Goal: Task Accomplishment & Management: Use online tool/utility

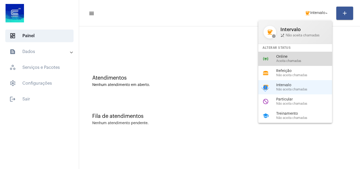
click at [312, 57] on span "Online" at bounding box center [306, 57] width 60 height 4
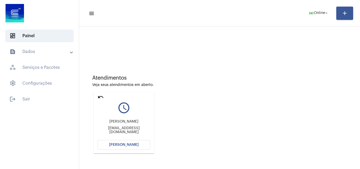
click at [129, 141] on button "Abrir Chamada" at bounding box center [123, 144] width 53 height 9
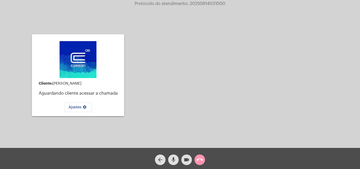
drag, startPoint x: 249, startPoint y: 100, endPoint x: 187, endPoint y: 57, distance: 75.1
click at [187, 57] on div "Acessando Câmera e Microfone..." at bounding box center [242, 75] width 172 height 146
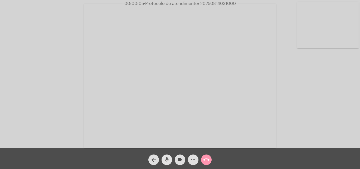
click at [167, 158] on mat-icon "mic" at bounding box center [167, 159] width 6 height 6
click at [172, 160] on div "mic_off" at bounding box center [166, 158] width 13 height 13
click at [334, 125] on div "Acessando Câmera e Microfone..." at bounding box center [180, 75] width 359 height 148
click at [167, 155] on span "mic" at bounding box center [167, 159] width 6 height 11
click at [168, 157] on mat-icon "mic_off" at bounding box center [167, 159] width 6 height 6
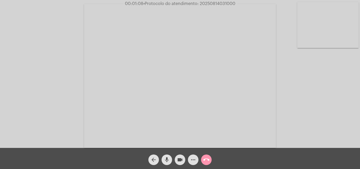
click at [167, 157] on mat-icon "mic" at bounding box center [167, 159] width 6 height 6
click at [166, 160] on mat-icon "mic_off" at bounding box center [167, 159] width 6 height 6
click at [168, 157] on mat-icon "mic" at bounding box center [167, 159] width 6 height 6
click at [167, 158] on mat-icon "mic_off" at bounding box center [167, 159] width 6 height 6
click at [167, 158] on mat-icon "mic" at bounding box center [167, 159] width 6 height 6
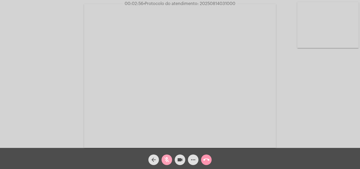
click at [167, 156] on mat-icon "mic_off" at bounding box center [167, 159] width 6 height 6
click at [192, 157] on mat-icon "more_horiz" at bounding box center [193, 159] width 6 height 6
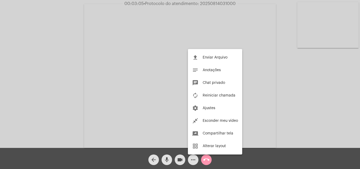
click at [106, 61] on div at bounding box center [180, 84] width 360 height 169
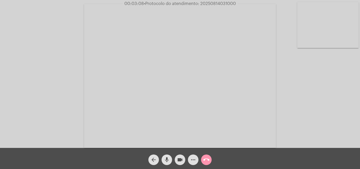
click at [165, 159] on mat-icon "mic" at bounding box center [167, 159] width 6 height 6
click at [168, 157] on mat-icon "mic_off" at bounding box center [167, 159] width 6 height 6
click at [168, 159] on mat-icon "mic" at bounding box center [167, 159] width 6 height 6
click at [167, 157] on mat-icon "mic_off" at bounding box center [167, 159] width 6 height 6
click at [169, 159] on mat-icon "mic" at bounding box center [167, 159] width 6 height 6
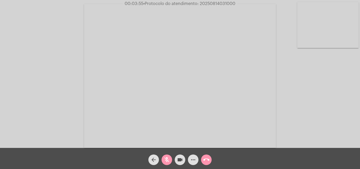
click at [167, 159] on mat-icon "mic_off" at bounding box center [167, 159] width 6 height 6
click at [167, 159] on mat-icon "mic" at bounding box center [167, 159] width 6 height 6
click at [168, 157] on mat-icon "mic_off" at bounding box center [167, 159] width 6 height 6
click at [168, 159] on mat-icon "mic" at bounding box center [167, 159] width 6 height 6
click at [166, 156] on span "mic_off" at bounding box center [167, 159] width 6 height 11
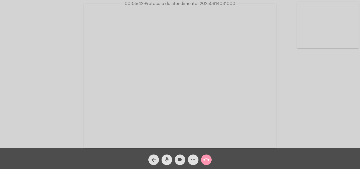
click at [167, 156] on span "mic" at bounding box center [167, 159] width 6 height 11
click at [165, 158] on mat-icon "mic_off" at bounding box center [167, 159] width 6 height 6
click at [165, 159] on mat-icon "mic" at bounding box center [167, 159] width 6 height 6
click at [166, 158] on mat-icon "mic_off" at bounding box center [167, 159] width 6 height 6
click at [169, 157] on mat-icon "mic" at bounding box center [167, 159] width 6 height 6
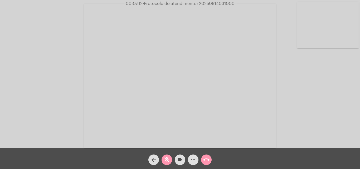
click at [165, 160] on mat-icon "mic_off" at bounding box center [167, 159] width 6 height 6
click at [192, 161] on mat-icon "more_horiz" at bounding box center [193, 159] width 6 height 6
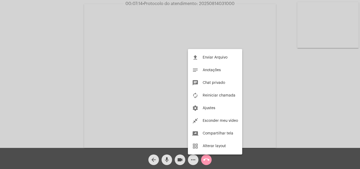
click at [75, 91] on div at bounding box center [180, 84] width 360 height 169
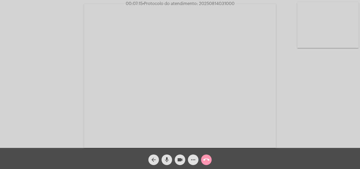
click at [169, 157] on mat-icon "mic" at bounding box center [167, 159] width 6 height 6
click at [213, 3] on span "• Protocolo do atendimento: 20250814031000" at bounding box center [189, 4] width 92 height 4
copy span "20250814031000"
click at [285, 24] on div "Acessando Câmera e Microfone..." at bounding box center [180, 75] width 359 height 148
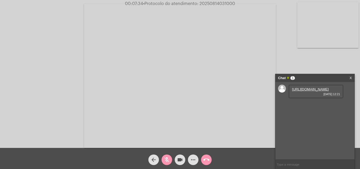
click at [167, 155] on span "mic_off" at bounding box center [167, 159] width 6 height 11
click at [166, 159] on mat-icon "mic" at bounding box center [167, 159] width 6 height 6
click at [310, 91] on link "https://neft-transfer-bucket.s3.amazonaws.com/temp-4beb363f-14d3-1ed0-5efc-5252…" at bounding box center [310, 89] width 37 height 4
click at [167, 158] on mat-icon "mic_off" at bounding box center [167, 159] width 6 height 6
click at [168, 159] on mat-icon "mic" at bounding box center [167, 159] width 6 height 6
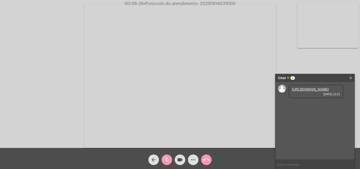
click at [296, 67] on div "Acessando Câmera e Microfone..." at bounding box center [180, 75] width 359 height 148
click at [168, 157] on mat-icon "mic_off" at bounding box center [167, 159] width 6 height 6
click at [302, 106] on link "https://neft-transfer-bucket.s3.amazonaws.com/temp-37e0a5a5-4bed-798d-2989-3c6e…" at bounding box center [310, 104] width 37 height 4
drag, startPoint x: 168, startPoint y: 159, endPoint x: 172, endPoint y: 104, distance: 56.0
click at [168, 159] on mat-icon "mic" at bounding box center [167, 159] width 6 height 6
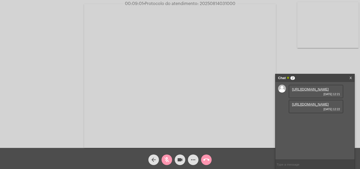
click at [167, 158] on mat-icon "mic_off" at bounding box center [167, 159] width 6 height 6
click at [167, 158] on mat-icon "mic" at bounding box center [167, 159] width 6 height 6
click at [166, 161] on mat-icon "mic_off" at bounding box center [167, 159] width 6 height 6
click at [165, 157] on mat-icon "mic" at bounding box center [167, 159] width 6 height 6
click at [314, 61] on div "Acessando Câmera e Microfone..." at bounding box center [180, 75] width 359 height 148
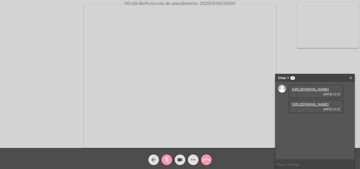
click at [168, 158] on mat-icon "mic_off" at bounding box center [167, 159] width 6 height 6
click at [165, 158] on mat-icon "mic" at bounding box center [167, 159] width 6 height 6
click at [169, 159] on mat-icon "mic_off" at bounding box center [167, 159] width 6 height 6
click at [169, 159] on mat-icon "mic" at bounding box center [167, 159] width 6 height 6
click at [169, 160] on mat-icon "mic_off" at bounding box center [167, 159] width 6 height 6
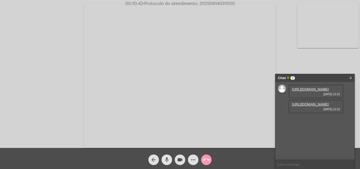
click at [167, 159] on mat-icon "mic" at bounding box center [167, 159] width 6 height 6
click at [165, 159] on mat-icon "mic_off" at bounding box center [167, 159] width 6 height 6
click at [166, 156] on span "mic" at bounding box center [167, 159] width 6 height 11
click at [167, 155] on span "mic_off" at bounding box center [167, 159] width 6 height 11
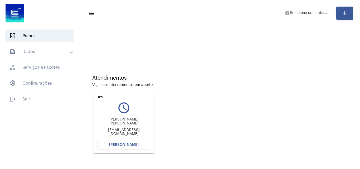
click at [130, 144] on span "[PERSON_NAME]" at bounding box center [124, 145] width 30 height 4
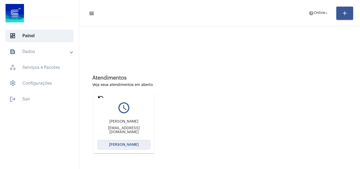
click at [131, 144] on span "[PERSON_NAME]" at bounding box center [124, 145] width 30 height 4
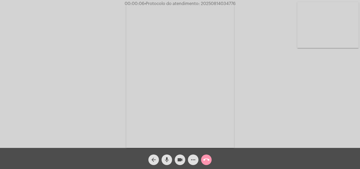
click at [169, 157] on mat-icon "mic" at bounding box center [167, 159] width 6 height 6
click at [167, 158] on mat-icon "mic_off" at bounding box center [167, 159] width 6 height 6
click at [168, 159] on mat-icon "mic" at bounding box center [167, 159] width 6 height 6
click at [166, 158] on mat-icon "mic_off" at bounding box center [167, 159] width 6 height 6
click at [168, 157] on mat-icon "mic" at bounding box center [167, 159] width 6 height 6
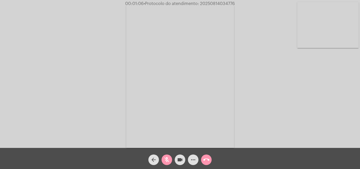
click at [165, 156] on span "mic_off" at bounding box center [167, 159] width 6 height 11
click at [168, 158] on mat-icon "mic" at bounding box center [167, 159] width 6 height 6
click at [168, 158] on mat-icon "mic_off" at bounding box center [167, 159] width 6 height 6
click at [164, 157] on mat-icon "mic" at bounding box center [167, 159] width 6 height 6
click at [183, 160] on mat-icon "videocam" at bounding box center [180, 159] width 6 height 6
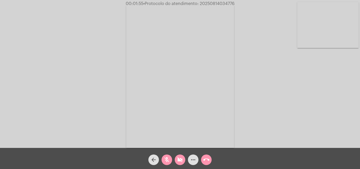
click at [182, 160] on mat-icon "videocam_off" at bounding box center [180, 159] width 6 height 6
click at [166, 157] on mat-icon "mic_off" at bounding box center [167, 159] width 6 height 6
click at [168, 159] on mat-icon "mic" at bounding box center [167, 159] width 6 height 6
click at [169, 160] on mat-icon "mic_off" at bounding box center [167, 159] width 6 height 6
click at [169, 159] on mat-icon "mic" at bounding box center [167, 159] width 6 height 6
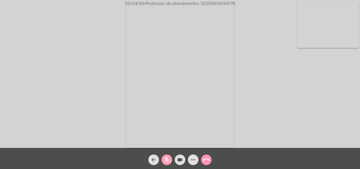
click at [168, 159] on mat-icon "mic_off" at bounding box center [167, 159] width 6 height 6
click at [166, 158] on mat-icon "mic" at bounding box center [167, 159] width 6 height 6
click at [167, 157] on mat-icon "mic_off" at bounding box center [167, 159] width 6 height 6
click at [166, 161] on mat-icon "mic" at bounding box center [167, 159] width 6 height 6
click at [168, 160] on mat-icon "mic_off" at bounding box center [167, 159] width 6 height 6
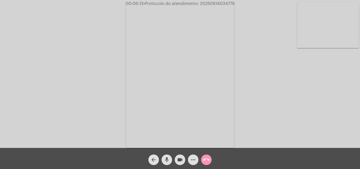
click at [168, 158] on mat-icon "mic" at bounding box center [167, 159] width 6 height 6
click at [177, 159] on mat-icon "videocam" at bounding box center [180, 159] width 6 height 6
click at [179, 158] on mat-icon "videocam_off" at bounding box center [180, 159] width 6 height 6
click at [167, 158] on mat-icon "mic_off" at bounding box center [167, 159] width 6 height 6
click at [194, 161] on mat-icon "more_horiz" at bounding box center [193, 159] width 6 height 6
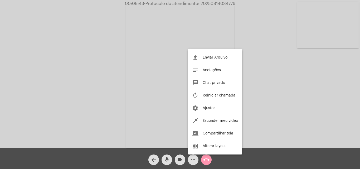
click at [119, 52] on div at bounding box center [180, 84] width 360 height 169
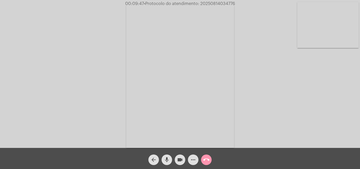
click at [169, 158] on mat-icon "mic" at bounding box center [167, 159] width 6 height 6
click at [167, 158] on mat-icon "mic_off" at bounding box center [167, 159] width 6 height 6
click at [167, 157] on mat-icon "mic" at bounding box center [167, 159] width 6 height 6
click at [166, 157] on mat-icon "mic_off" at bounding box center [167, 159] width 6 height 6
click at [192, 161] on mat-icon "more_horiz" at bounding box center [193, 159] width 6 height 6
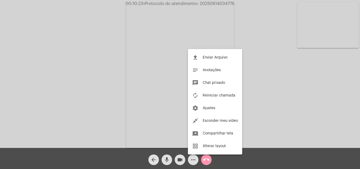
click at [65, 59] on div at bounding box center [180, 84] width 360 height 169
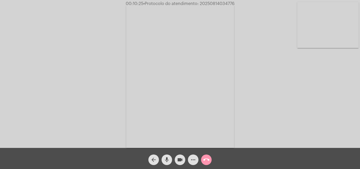
click at [164, 155] on span "mic" at bounding box center [167, 159] width 6 height 11
click at [193, 161] on mat-icon "more_horiz" at bounding box center [193, 159] width 6 height 6
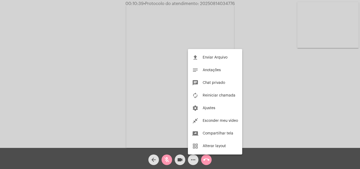
click at [98, 64] on div at bounding box center [180, 84] width 360 height 169
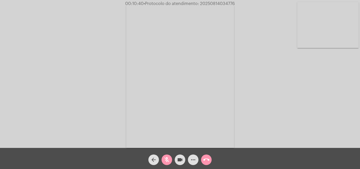
click at [193, 156] on mat-icon "more_horiz" at bounding box center [193, 159] width 6 height 6
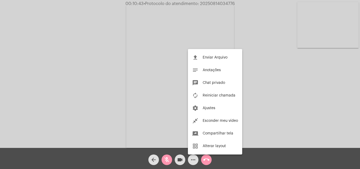
click at [114, 64] on div at bounding box center [180, 84] width 360 height 169
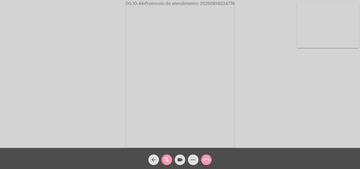
click at [167, 156] on span "mic_off" at bounding box center [167, 159] width 6 height 11
click at [167, 159] on mat-icon "mic" at bounding box center [167, 159] width 6 height 6
click at [168, 159] on mat-icon "mic_off" at bounding box center [167, 159] width 6 height 6
click at [193, 159] on mat-icon "more_horiz" at bounding box center [193, 159] width 6 height 6
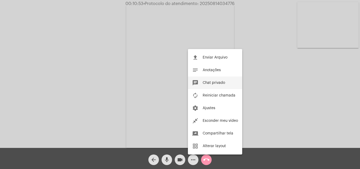
click at [202, 83] on button "chat Chat privado" at bounding box center [215, 82] width 54 height 13
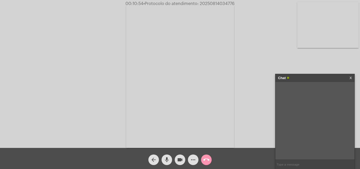
click at [299, 166] on input "text" at bounding box center [314, 164] width 79 height 9
click at [168, 160] on mat-icon "mic" at bounding box center [167, 159] width 6 height 6
click at [192, 159] on mat-icon "more_horiz" at bounding box center [193, 159] width 6 height 6
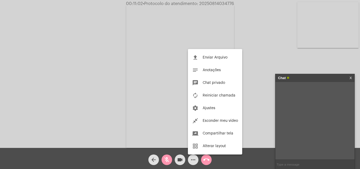
click at [116, 106] on div at bounding box center [180, 84] width 360 height 169
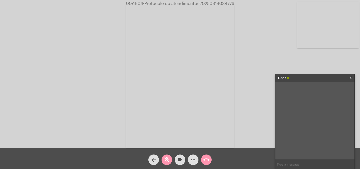
click at [301, 67] on div "Acessando Câmera e Microfone..." at bounding box center [180, 75] width 359 height 148
click at [350, 78] on link "X" at bounding box center [350, 78] width 2 height 8
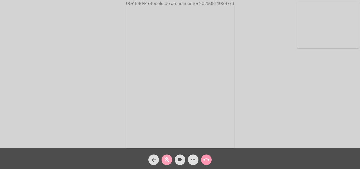
click at [165, 157] on mat-icon "mic_off" at bounding box center [167, 159] width 6 height 6
click at [165, 159] on mat-icon "mic" at bounding box center [167, 159] width 6 height 6
click at [166, 158] on mat-icon "mic_off" at bounding box center [167, 159] width 6 height 6
click at [193, 159] on mat-icon "more_horiz" at bounding box center [193, 159] width 6 height 6
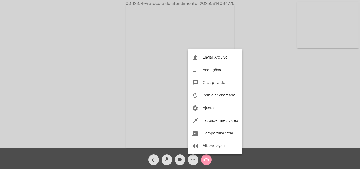
click at [85, 51] on div at bounding box center [180, 84] width 360 height 169
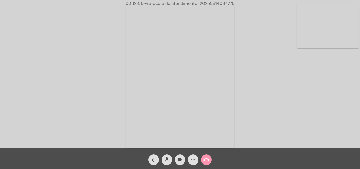
click at [165, 159] on mat-icon "mic" at bounding box center [167, 159] width 6 height 6
click at [165, 159] on mat-icon "mic_off" at bounding box center [167, 159] width 6 height 6
click at [167, 159] on mat-icon "mic" at bounding box center [167, 159] width 6 height 6
click at [176, 159] on button "videocam" at bounding box center [180, 159] width 11 height 11
click at [180, 159] on mat-icon "videocam_off" at bounding box center [180, 159] width 6 height 6
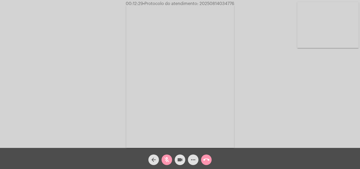
click at [181, 161] on mat-icon "videocam" at bounding box center [180, 159] width 6 height 6
click at [180, 157] on mat-icon "videocam_off" at bounding box center [180, 159] width 6 height 6
click at [180, 161] on mat-icon "videocam" at bounding box center [180, 159] width 6 height 6
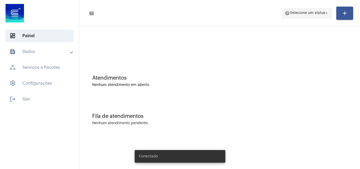
click at [322, 12] on span "Selecione um status" at bounding box center [307, 13] width 35 height 4
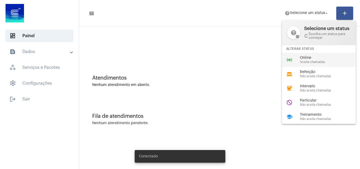
click at [319, 59] on span "Online" at bounding box center [330, 58] width 60 height 4
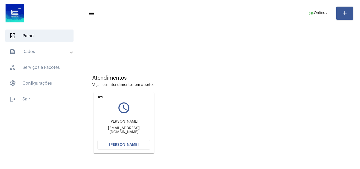
click at [126, 145] on span "[PERSON_NAME]" at bounding box center [124, 145] width 30 height 4
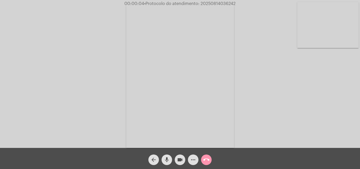
click at [166, 155] on span "mic" at bounding box center [167, 159] width 6 height 11
click at [166, 159] on mat-icon "mic_off" at bounding box center [167, 159] width 6 height 6
click at [164, 158] on mat-icon "mic" at bounding box center [167, 159] width 6 height 6
click at [168, 158] on mat-icon "mic_off" at bounding box center [167, 159] width 6 height 6
click at [168, 158] on mat-icon "mic" at bounding box center [167, 159] width 6 height 6
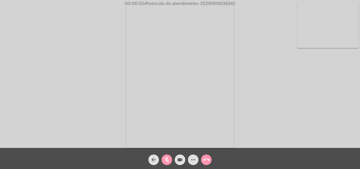
click at [179, 161] on mat-icon "videocam" at bounding box center [180, 159] width 6 height 6
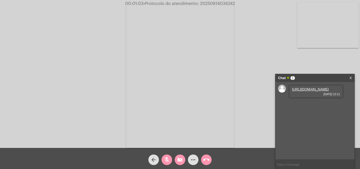
click at [178, 160] on mat-icon "videocam_off" at bounding box center [180, 159] width 6 height 6
click at [166, 159] on mat-icon "mic_off" at bounding box center [167, 159] width 6 height 6
click at [301, 91] on link "https://neft-transfer-bucket.s3.amazonaws.com/temp-0c48f909-e54d-30df-bf46-40d1…" at bounding box center [310, 89] width 37 height 4
click at [325, 61] on div "Acessando Câmera e Microfone..." at bounding box center [180, 75] width 359 height 148
click at [308, 106] on link "https://neft-transfer-bucket.s3.amazonaws.com/temp-b7cbd4d8-b2d3-a6d6-285a-4592…" at bounding box center [310, 104] width 37 height 4
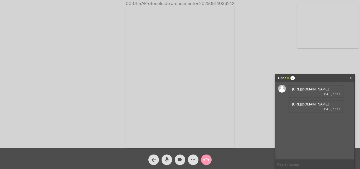
click at [167, 159] on mat-icon "mic" at bounding box center [167, 159] width 6 height 6
click at [167, 159] on mat-icon "mic_off" at bounding box center [167, 159] width 6 height 6
click at [312, 60] on div "Acessando Câmera e Microfone..." at bounding box center [180, 75] width 359 height 148
click at [311, 121] on link "https://neft-transfer-bucket.s3.amazonaws.com/temp-eb2befb4-3c14-1de3-0792-87a9…" at bounding box center [310, 119] width 37 height 4
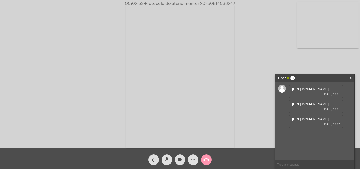
click at [191, 16] on video at bounding box center [180, 76] width 108 height 144
click at [167, 157] on mat-icon "mic" at bounding box center [167, 159] width 6 height 6
click at [168, 160] on mat-icon "mic_off" at bounding box center [167, 159] width 6 height 6
click at [168, 157] on mat-icon "mic" at bounding box center [167, 159] width 6 height 6
click at [168, 157] on mat-icon "mic_off" at bounding box center [167, 159] width 6 height 6
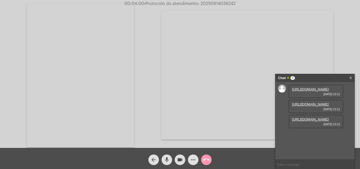
click at [210, 2] on span "• Protocolo do atendimento: 20250814036242" at bounding box center [189, 4] width 91 height 4
copy span "20250814036242"
click at [167, 156] on span "mic" at bounding box center [167, 159] width 6 height 11
click at [169, 158] on mat-icon "mic_off" at bounding box center [167, 159] width 6 height 6
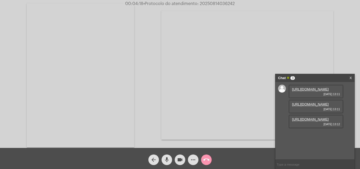
copy span "20250814036242"
click at [166, 159] on mat-icon "mic" at bounding box center [167, 159] width 6 height 6
click at [166, 158] on mat-icon "mic_off" at bounding box center [167, 159] width 6 height 6
click at [166, 158] on mat-icon "mic" at bounding box center [167, 159] width 6 height 6
click at [166, 158] on mat-icon "mic_off" at bounding box center [167, 159] width 6 height 6
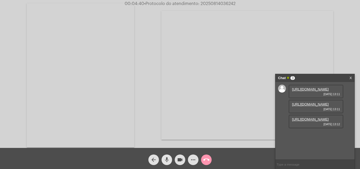
click at [167, 156] on span "mic" at bounding box center [167, 159] width 6 height 11
click at [168, 159] on mat-icon "mic_off" at bounding box center [167, 159] width 6 height 6
copy span "20250814036242"
click at [164, 160] on mat-icon "mic" at bounding box center [167, 159] width 6 height 6
click at [167, 159] on mat-icon "mic_off" at bounding box center [167, 159] width 6 height 6
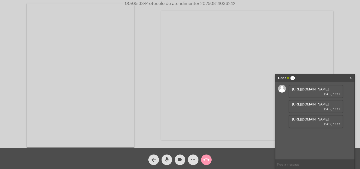
copy span "20250814036242"
click at [164, 158] on mat-icon "mic" at bounding box center [167, 159] width 6 height 6
click at [167, 157] on mat-icon "mic_off" at bounding box center [167, 159] width 6 height 6
copy span "20250814036242"
click at [297, 166] on input "text" at bounding box center [314, 164] width 79 height 9
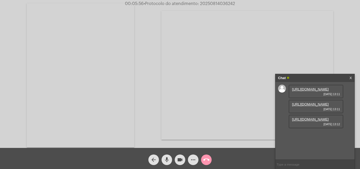
paste input "20250814036242"
type input "20250814036242"
click at [209, 156] on span "call_end" at bounding box center [206, 159] width 6 height 11
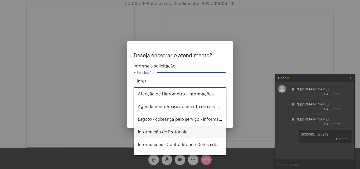
click at [176, 131] on span "Informação de Protocolo" at bounding box center [180, 132] width 84 height 13
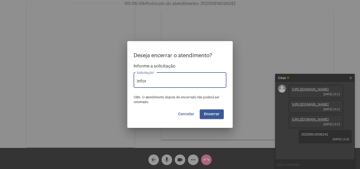
type input "Informação de Protocolo"
click at [215, 113] on span "Encerrar" at bounding box center [212, 114] width 16 height 4
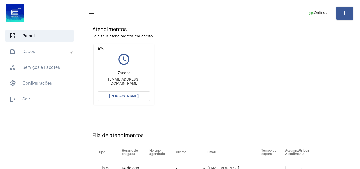
scroll to position [75, 0]
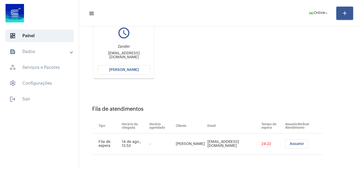
click at [290, 143] on span "Assumir" at bounding box center [297, 144] width 14 height 4
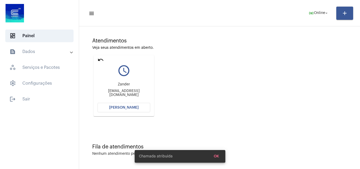
scroll to position [0, 0]
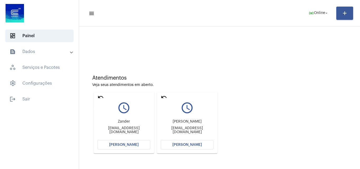
click at [101, 96] on mat-icon "undo" at bounding box center [100, 97] width 6 height 6
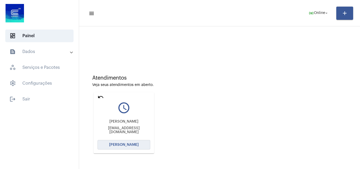
click at [127, 143] on button "[PERSON_NAME]" at bounding box center [123, 144] width 53 height 9
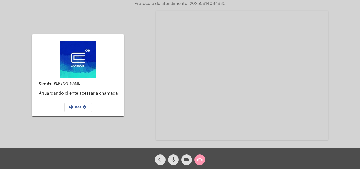
click at [174, 157] on mat-icon "mic" at bounding box center [173, 159] width 6 height 6
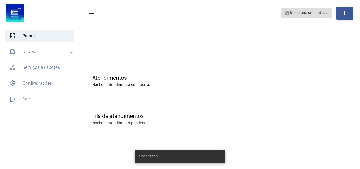
click at [293, 15] on span "help Selecione um status arrow_drop_down" at bounding box center [307, 12] width 44 height 9
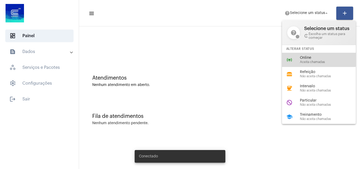
click at [312, 57] on span "Online" at bounding box center [330, 58] width 60 height 4
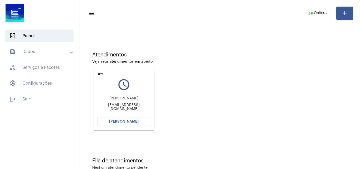
scroll to position [37, 0]
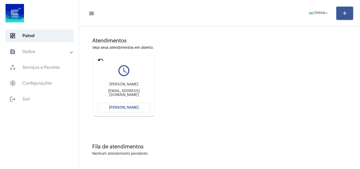
click at [133, 108] on span "[PERSON_NAME]" at bounding box center [124, 108] width 30 height 4
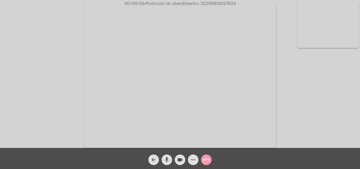
click at [169, 156] on span "mic" at bounding box center [167, 159] width 6 height 11
click at [170, 160] on button "mic_off" at bounding box center [166, 159] width 11 height 11
click at [168, 159] on mat-icon "mic" at bounding box center [167, 159] width 6 height 6
click at [165, 158] on mat-icon "mic_off" at bounding box center [167, 159] width 6 height 6
click at [165, 158] on mat-icon "mic" at bounding box center [167, 159] width 6 height 6
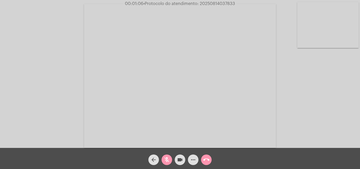
click at [165, 157] on mat-icon "mic_off" at bounding box center [167, 159] width 6 height 6
click at [168, 158] on mat-icon "mic" at bounding box center [167, 159] width 6 height 6
click at [168, 160] on mat-icon "mic_off" at bounding box center [167, 159] width 6 height 6
click at [168, 156] on span "mic" at bounding box center [167, 159] width 6 height 11
click at [166, 160] on mat-icon "mic_off" at bounding box center [167, 159] width 6 height 6
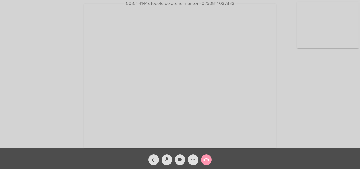
click at [169, 158] on mat-icon "mic" at bounding box center [167, 159] width 6 height 6
click at [168, 157] on mat-icon "mic_off" at bounding box center [167, 159] width 6 height 6
click at [166, 157] on mat-icon "mic" at bounding box center [167, 159] width 6 height 6
click at [166, 157] on mat-icon "mic_off" at bounding box center [167, 159] width 6 height 6
click at [168, 160] on mat-icon "mic" at bounding box center [167, 159] width 6 height 6
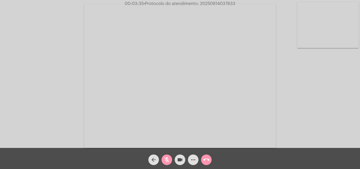
click at [166, 155] on span "mic_off" at bounding box center [167, 159] width 6 height 11
click at [167, 157] on mat-icon "mic" at bounding box center [167, 159] width 6 height 6
click at [165, 159] on mat-icon "mic_off" at bounding box center [167, 159] width 6 height 6
click at [168, 158] on mat-icon "mic" at bounding box center [167, 159] width 6 height 6
click at [179, 159] on mat-icon "videocam" at bounding box center [180, 159] width 6 height 6
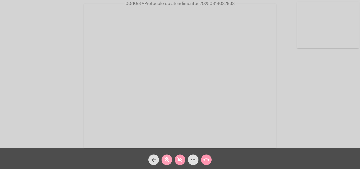
click at [165, 156] on span "mic_off" at bounding box center [167, 159] width 6 height 11
click at [165, 158] on mat-icon "mic" at bounding box center [167, 159] width 6 height 6
click at [168, 162] on mat-icon "mic_off" at bounding box center [167, 159] width 6 height 6
click at [176, 160] on button "videocam_off" at bounding box center [180, 159] width 11 height 11
click at [167, 155] on span "mic" at bounding box center [167, 159] width 6 height 11
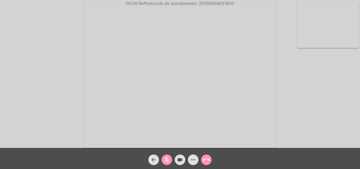
click at [168, 157] on mat-icon "mic_off" at bounding box center [167, 159] width 6 height 6
click at [166, 161] on mat-icon "mic" at bounding box center [167, 159] width 6 height 6
click at [168, 156] on mat-icon "mic_off" at bounding box center [167, 159] width 6 height 6
click at [170, 161] on button "mic" at bounding box center [166, 159] width 11 height 11
click at [165, 156] on mat-icon "mic_off" at bounding box center [167, 159] width 6 height 6
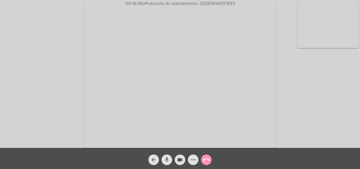
click at [167, 158] on mat-icon "mic" at bounding box center [167, 159] width 6 height 6
click at [166, 159] on mat-icon "mic_off" at bounding box center [167, 159] width 6 height 6
click at [167, 159] on mat-icon "mic" at bounding box center [167, 159] width 6 height 6
click at [165, 160] on mat-icon "mic_off" at bounding box center [167, 159] width 6 height 6
click at [193, 159] on mat-icon "more_horiz" at bounding box center [193, 159] width 6 height 6
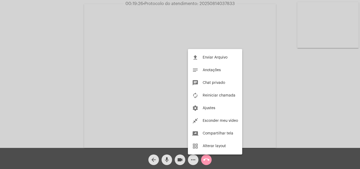
click at [205, 80] on button "chat Chat privado" at bounding box center [215, 82] width 54 height 13
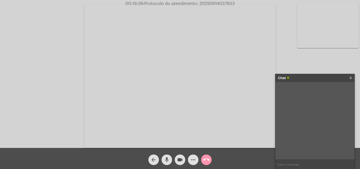
type input "11 Dias, 10 Horas e 13 Minutos até o vencimento!"
click at [205, 2] on span "• Protocolo do atendimento: 20250814037833" at bounding box center [189, 4] width 92 height 4
click at [287, 162] on input "text" at bounding box center [314, 164] width 79 height 9
paste input "20250814037833"
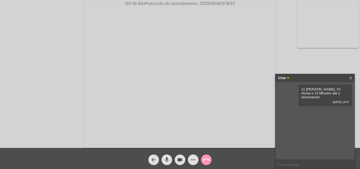
type input "20250814037833"
click at [301, 89] on div "11 Dias, 10 Horas e 13 Minutos até o vencimento! 14/08/2025 13:47" at bounding box center [324, 96] width 53 height 22
click at [211, 3] on span "• Protocolo do atendimento: 20250814037833" at bounding box center [189, 4] width 92 height 4
click at [207, 156] on span "call_end" at bounding box center [206, 159] width 6 height 11
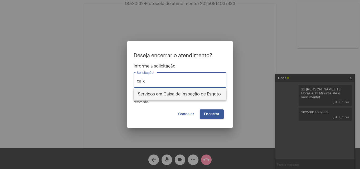
click at [196, 92] on span "Serviços em Caixa de Inspeção de Esgoto" at bounding box center [180, 94] width 84 height 13
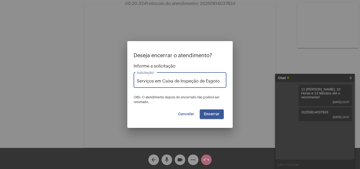
click at [215, 116] on button "Encerrar" at bounding box center [212, 113] width 24 height 9
click at [214, 114] on span "Encerrar" at bounding box center [212, 114] width 16 height 4
click at [214, 113] on span "Encerrar" at bounding box center [212, 114] width 16 height 4
click at [213, 113] on span "Encerrar" at bounding box center [212, 114] width 16 height 4
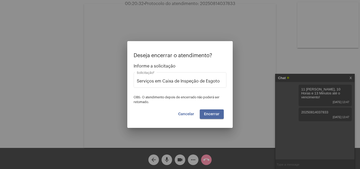
click at [191, 112] on span "Cancelar" at bounding box center [186, 114] width 16 height 4
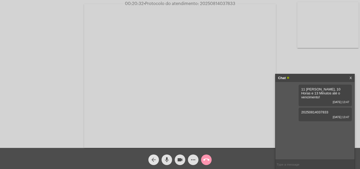
click at [154, 160] on mat-icon "arrow_back" at bounding box center [153, 159] width 6 height 6
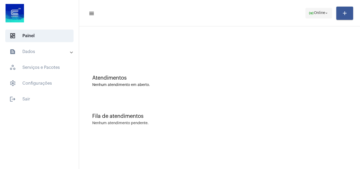
click at [312, 12] on mat-icon "online_prediction" at bounding box center [310, 13] width 5 height 5
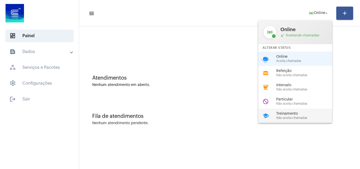
click at [293, 115] on span "Treinamento" at bounding box center [306, 114] width 60 height 4
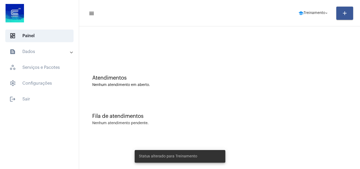
click at [42, 51] on mat-panel-title "text_snippet_outlined Dados" at bounding box center [39, 51] width 61 height 6
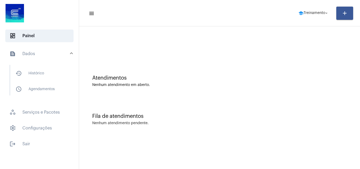
click at [41, 54] on mat-panel-title "text_snippet_outlined Dados" at bounding box center [39, 54] width 61 height 6
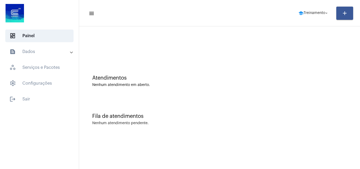
click at [42, 52] on mat-panel-title "text_snippet_outlined Dados" at bounding box center [39, 51] width 61 height 6
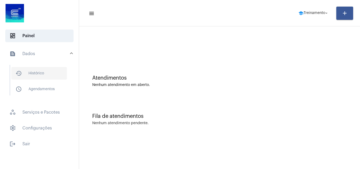
click at [47, 76] on span "history_outlined Histórico" at bounding box center [39, 73] width 56 height 13
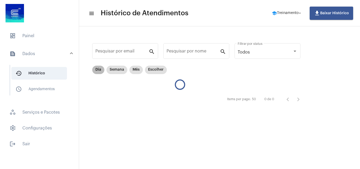
click at [100, 70] on mat-chip "Dia" at bounding box center [98, 70] width 12 height 8
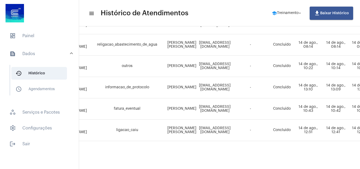
scroll to position [226, 0]
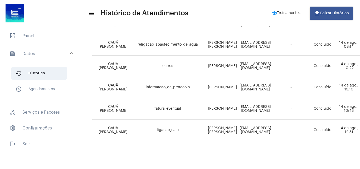
drag, startPoint x: 206, startPoint y: 102, endPoint x: 222, endPoint y: 108, distance: 16.7
click at [222, 108] on td "[PERSON_NAME]" at bounding box center [223, 108] width 32 height 21
copy td "[PERSON_NAME]"
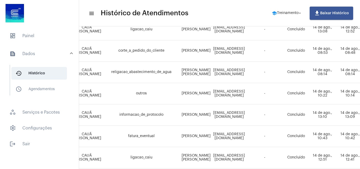
scroll to position [199, 26]
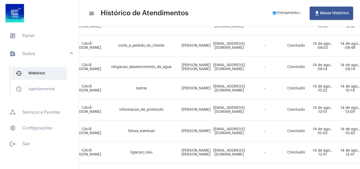
drag, startPoint x: 208, startPoint y: 131, endPoint x: 255, endPoint y: 130, distance: 46.9
click at [246, 130] on td "[EMAIL_ADDRESS][DOMAIN_NAME]" at bounding box center [229, 131] width 34 height 21
copy td "[EMAIL_ADDRESS][DOMAIN_NAME]"
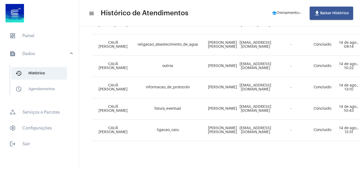
scroll to position [226, 0]
click at [212, 103] on td "[PERSON_NAME]" at bounding box center [223, 108] width 32 height 21
copy td "[PERSON_NAME]"
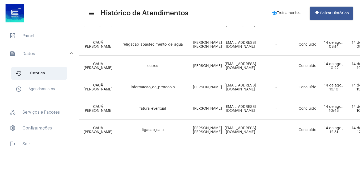
scroll to position [226, 12]
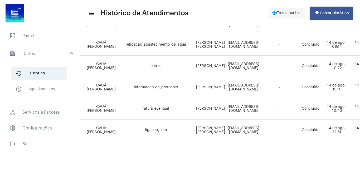
click at [285, 14] on span "Treinamento" at bounding box center [288, 13] width 22 height 4
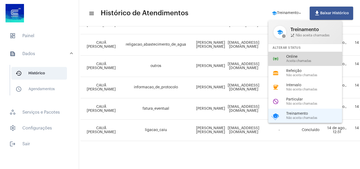
click at [291, 57] on span "Online" at bounding box center [316, 57] width 60 height 4
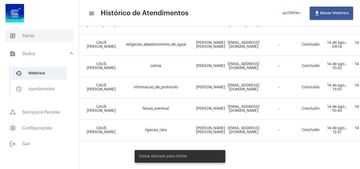
click at [40, 37] on span "dashboard Painel" at bounding box center [39, 36] width 68 height 13
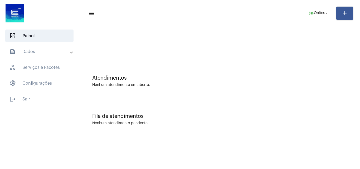
click at [45, 51] on mat-panel-title "text_snippet_outlined Dados" at bounding box center [39, 51] width 61 height 6
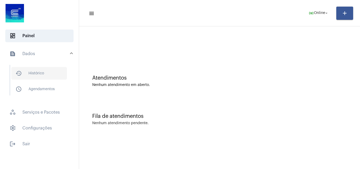
click at [38, 75] on span "history_outlined Histórico" at bounding box center [39, 73] width 56 height 13
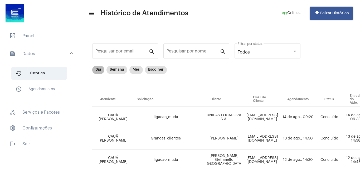
click at [99, 71] on mat-chip "Dia" at bounding box center [98, 70] width 12 height 8
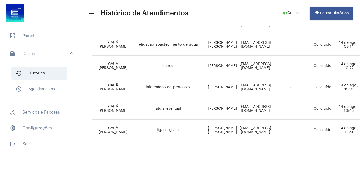
scroll to position [199, 0]
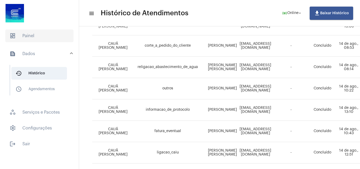
click at [36, 38] on span "dashboard Painel" at bounding box center [39, 36] width 68 height 13
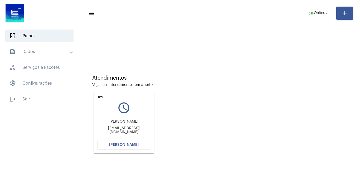
click at [122, 149] on mat-card "undo query_builder Felipe xdlipao@gmail.com Abrir Chamada" at bounding box center [124, 122] width 61 height 61
click at [123, 146] on button "[PERSON_NAME]" at bounding box center [123, 144] width 53 height 9
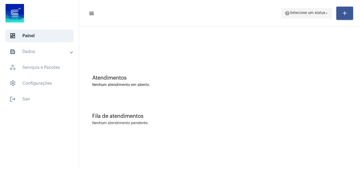
click at [290, 12] on mat-icon "help" at bounding box center [287, 13] width 5 height 5
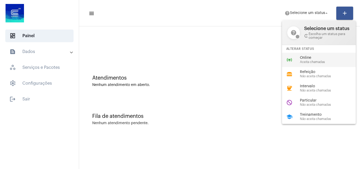
click at [317, 58] on span "Online" at bounding box center [330, 58] width 60 height 4
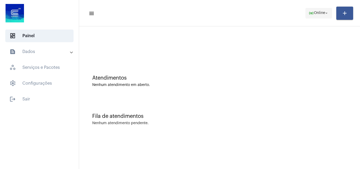
click at [311, 14] on mat-icon "online_prediction" at bounding box center [310, 13] width 5 height 5
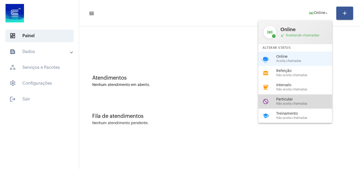
click at [315, 96] on div "do_not_disturb Particular Não aceita chamadas" at bounding box center [299, 101] width 82 height 14
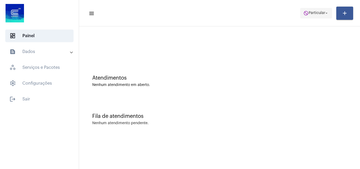
click at [316, 13] on span "Particular" at bounding box center [316, 13] width 17 height 4
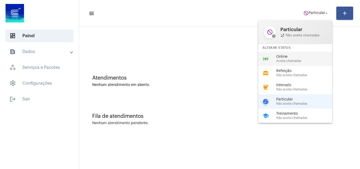
click at [307, 58] on span "Online" at bounding box center [306, 57] width 60 height 4
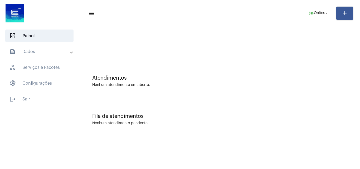
click at [59, 51] on mat-panel-title "text_snippet_outlined Dados" at bounding box center [39, 51] width 61 height 6
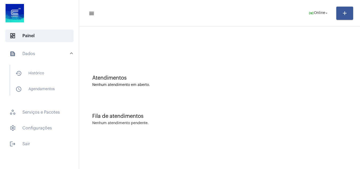
click at [41, 55] on mat-panel-title "text_snippet_outlined Dados" at bounding box center [39, 54] width 61 height 6
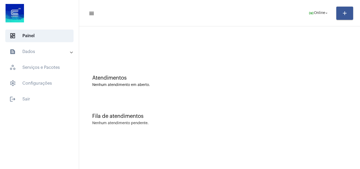
click at [46, 53] on mat-panel-title "text_snippet_outlined Dados" at bounding box center [39, 51] width 61 height 6
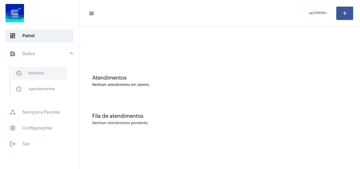
click at [47, 75] on span "history_outlined Histórico" at bounding box center [39, 73] width 56 height 13
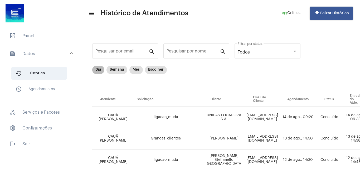
click at [101, 70] on mat-chip "Dia" at bounding box center [98, 70] width 12 height 8
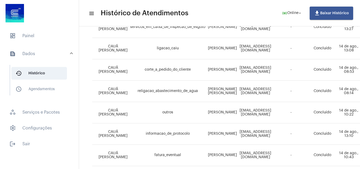
scroll to position [247, 0]
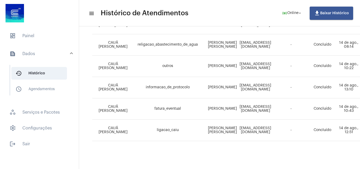
drag, startPoint x: 204, startPoint y: 104, endPoint x: 222, endPoint y: 106, distance: 18.1
click at [222, 106] on td "[PERSON_NAME]" at bounding box center [223, 108] width 32 height 21
copy td "[PERSON_NAME]"
click at [40, 41] on span "dashboard Painel" at bounding box center [39, 36] width 68 height 13
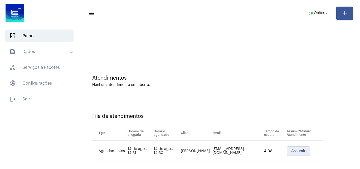
click at [295, 149] on span "Assumir" at bounding box center [298, 151] width 14 height 4
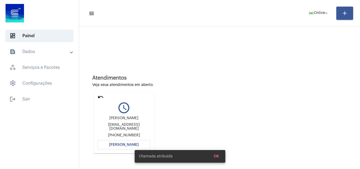
click at [136, 143] on span "Abrir Chamada" at bounding box center [124, 145] width 30 height 4
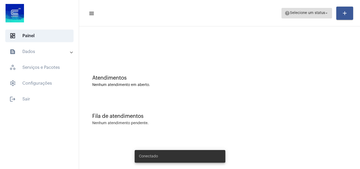
click at [308, 16] on span "help Selecione um status arrow_drop_down" at bounding box center [307, 12] width 44 height 9
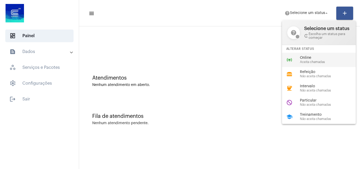
click at [315, 61] on span "Aceita chamadas" at bounding box center [330, 61] width 60 height 3
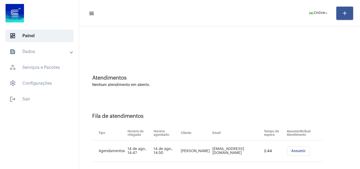
click at [33, 51] on mat-panel-title "text_snippet_outlined Dados" at bounding box center [39, 51] width 61 height 6
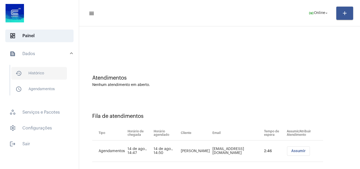
click at [44, 73] on span "history_outlined Histórico" at bounding box center [39, 73] width 56 height 13
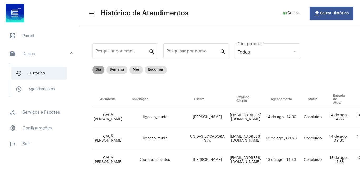
click at [99, 67] on mat-chip "Dia" at bounding box center [98, 70] width 12 height 8
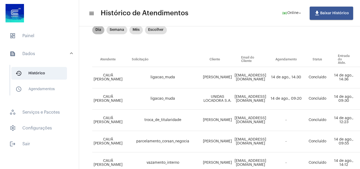
scroll to position [31, 0]
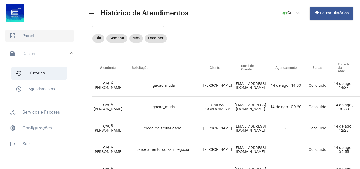
click at [33, 38] on span "dashboard Painel" at bounding box center [39, 36] width 68 height 13
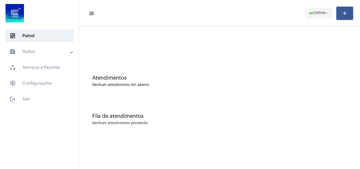
click at [322, 13] on span "Online" at bounding box center [319, 13] width 11 height 4
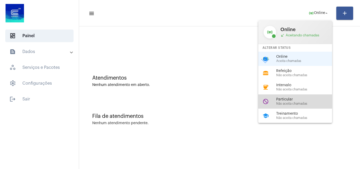
click at [295, 100] on span "Particular" at bounding box center [306, 99] width 60 height 4
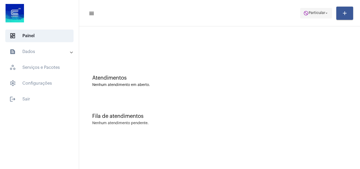
click at [316, 12] on span "Particular" at bounding box center [316, 13] width 17 height 4
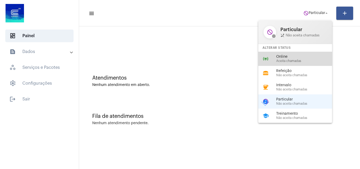
click at [297, 62] on span "Aceita chamadas" at bounding box center [306, 60] width 60 height 3
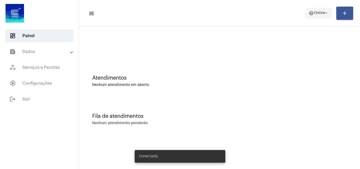
click at [312, 11] on mat-icon "help" at bounding box center [310, 13] width 5 height 5
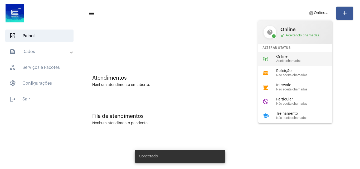
click at [304, 60] on span "Aceita chamadas" at bounding box center [306, 60] width 60 height 3
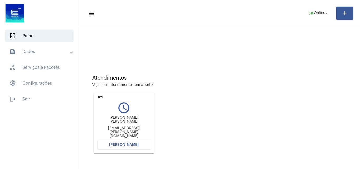
click at [133, 144] on span "[PERSON_NAME]" at bounding box center [124, 145] width 30 height 4
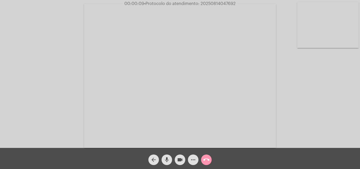
click at [164, 159] on mat-icon "mic" at bounding box center [167, 159] width 6 height 6
click at [166, 157] on mat-icon "mic_off" at bounding box center [167, 159] width 6 height 6
click at [168, 157] on mat-icon "mic" at bounding box center [167, 159] width 6 height 6
click at [164, 160] on mat-icon "mic_off" at bounding box center [167, 159] width 6 height 6
click at [167, 159] on mat-icon "mic" at bounding box center [167, 159] width 6 height 6
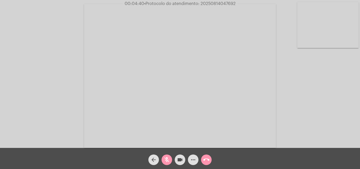
click at [167, 159] on mat-icon "mic_off" at bounding box center [167, 159] width 6 height 6
click at [168, 158] on mat-icon "mic" at bounding box center [167, 159] width 6 height 6
click at [178, 159] on mat-icon "videocam" at bounding box center [180, 159] width 6 height 6
click at [168, 159] on mat-icon "mic_off" at bounding box center [167, 159] width 6 height 6
click at [166, 159] on mat-icon "mic" at bounding box center [167, 159] width 6 height 6
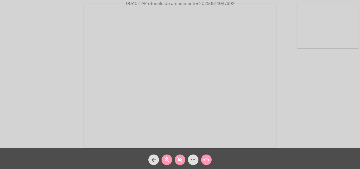
click at [167, 159] on mat-icon "mic_off" at bounding box center [167, 159] width 6 height 6
click at [181, 160] on mat-icon "videocam_off" at bounding box center [180, 159] width 6 height 6
click at [167, 160] on mat-icon "mic" at bounding box center [167, 159] width 6 height 6
click at [169, 157] on mat-icon "mic_off" at bounding box center [167, 159] width 6 height 6
click at [166, 158] on mat-icon "mic" at bounding box center [167, 159] width 6 height 6
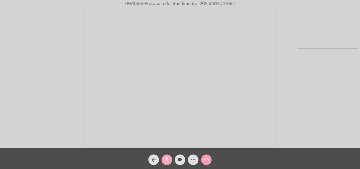
click at [169, 156] on span "mic_off" at bounding box center [167, 159] width 6 height 11
click at [170, 158] on button "mic" at bounding box center [166, 159] width 11 height 11
click at [179, 160] on mat-icon "videocam" at bounding box center [180, 159] width 6 height 6
click at [179, 160] on mat-icon "videocam_off" at bounding box center [180, 159] width 6 height 6
click at [180, 156] on mat-icon "videocam" at bounding box center [180, 159] width 6 height 6
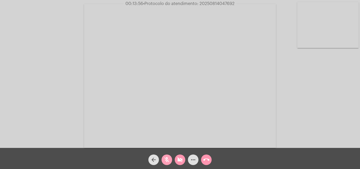
click at [166, 160] on mat-icon "mic_off" at bounding box center [167, 159] width 6 height 6
click at [168, 160] on mat-icon "mic" at bounding box center [167, 159] width 6 height 6
click at [165, 159] on mat-icon "mic_off" at bounding box center [167, 159] width 6 height 6
click at [182, 158] on mat-icon "videocam_off" at bounding box center [180, 159] width 6 height 6
click at [192, 159] on mat-icon "more_horiz" at bounding box center [193, 159] width 6 height 6
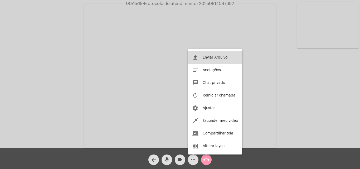
click at [207, 57] on span "Enviar Arquivo" at bounding box center [215, 58] width 25 height 4
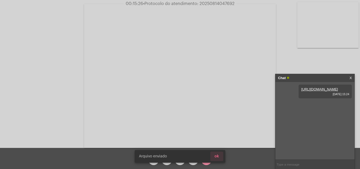
click at [222, 156] on button "ok" at bounding box center [216, 155] width 13 height 9
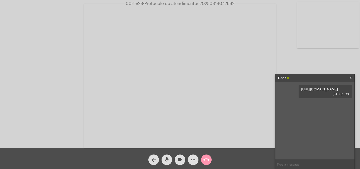
click at [167, 158] on mat-icon "mic" at bounding box center [167, 159] width 6 height 6
click at [166, 160] on mat-icon "mic_off" at bounding box center [167, 159] width 6 height 6
click at [170, 160] on mat-icon "mic" at bounding box center [167, 159] width 6 height 6
click at [168, 158] on mat-icon "mic_off" at bounding box center [167, 159] width 6 height 6
click at [210, 3] on span "• Protocolo do atendimento: 20250814047692" at bounding box center [188, 4] width 91 height 4
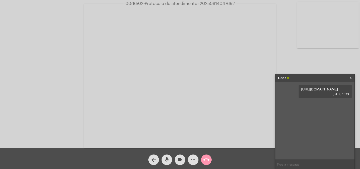
click at [210, 3] on span "• Protocolo do atendimento: 20250814047692" at bounding box center [188, 4] width 91 height 4
copy span "20250814047692"
paste input "20250814047692"
type input "20250814047692"
click at [168, 159] on mat-icon "mic" at bounding box center [167, 159] width 6 height 6
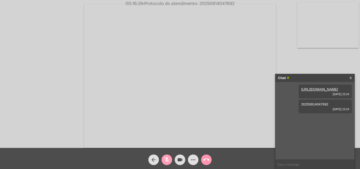
click at [165, 157] on mat-icon "mic_off" at bounding box center [167, 159] width 6 height 6
click at [165, 157] on mat-icon "mic" at bounding box center [167, 159] width 6 height 6
click at [166, 158] on mat-icon "mic_off" at bounding box center [167, 159] width 6 height 6
click at [167, 158] on mat-icon "mic" at bounding box center [167, 159] width 6 height 6
click at [165, 160] on mat-icon "mic_off" at bounding box center [167, 159] width 6 height 6
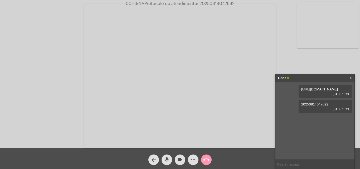
click at [210, 3] on span "• Protocolo do atendimento: 20250814047692" at bounding box center [188, 4] width 91 height 4
copy span "20250814047692"
click at [289, 163] on input "text" at bounding box center [314, 164] width 79 height 9
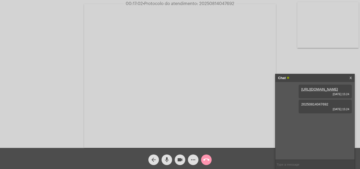
drag, startPoint x: 289, startPoint y: 163, endPoint x: 35, endPoint y: 57, distance: 274.7
click at [35, 57] on div "Acessando Câmera e Microfone..." at bounding box center [180, 75] width 359 height 148
click at [213, 3] on span "• Protocolo do atendimento: 20250814047692" at bounding box center [188, 4] width 91 height 4
copy span "20250814047692"
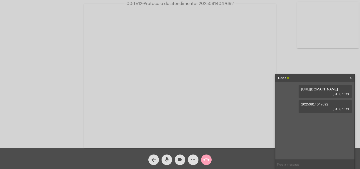
click at [206, 158] on mat-icon "call_end" at bounding box center [206, 159] width 6 height 6
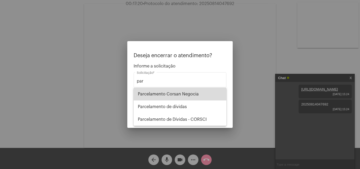
click at [168, 94] on span "Parcelamento Corsan Negocia" at bounding box center [180, 94] width 84 height 13
type input "Parcelamento Corsan Negocia"
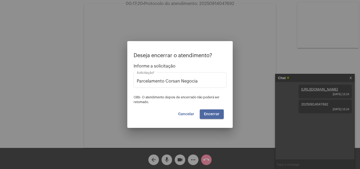
click at [209, 115] on span "Encerrar" at bounding box center [212, 114] width 16 height 4
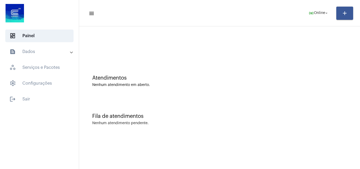
click at [42, 50] on mat-panel-title "text_snippet_outlined Dados" at bounding box center [39, 51] width 61 height 6
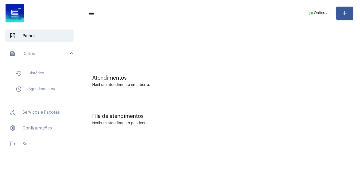
click at [42, 58] on mat-expansion-panel-header "text_snippet_outlined Dados" at bounding box center [41, 53] width 76 height 17
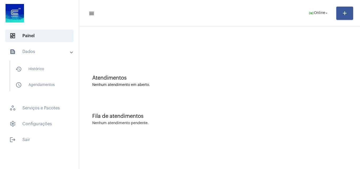
click at [42, 58] on mat-expansion-panel-header "text_snippet_outlined Dados" at bounding box center [41, 51] width 76 height 13
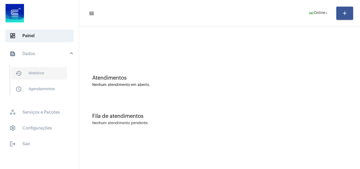
click at [44, 67] on span "history_outlined Histórico" at bounding box center [39, 73] width 56 height 13
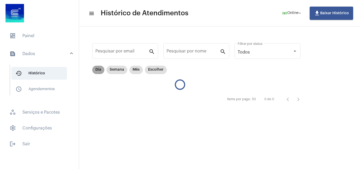
click at [96, 69] on mat-chip "Dia" at bounding box center [98, 70] width 12 height 8
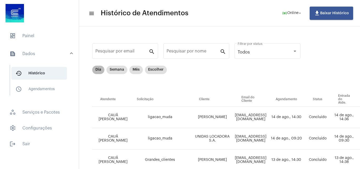
click at [101, 70] on mat-chip "Dia" at bounding box center [98, 70] width 12 height 8
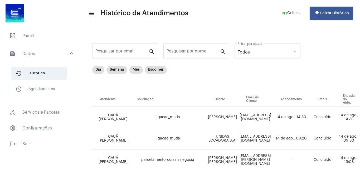
click at [45, 55] on mat-panel-title "text_snippet_outlined Dados" at bounding box center [39, 54] width 61 height 6
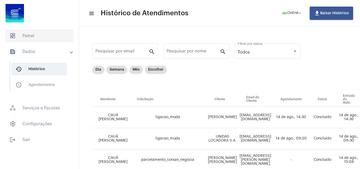
click at [36, 35] on span "dashboard Painel" at bounding box center [39, 36] width 68 height 13
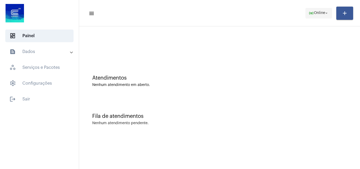
click at [312, 11] on mat-icon "online_prediction" at bounding box center [310, 13] width 5 height 5
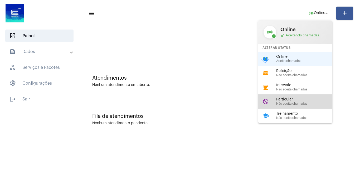
click at [287, 100] on span "Particular" at bounding box center [306, 99] width 60 height 4
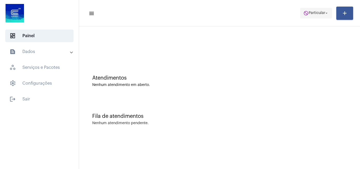
click at [318, 10] on span "do_not_disturb Particular arrow_drop_down" at bounding box center [316, 12] width 26 height 9
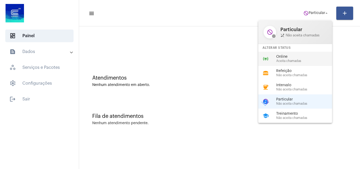
click at [294, 59] on span "Aceita chamadas" at bounding box center [306, 60] width 60 height 3
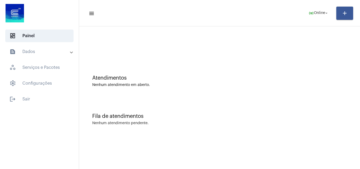
click at [48, 49] on mat-panel-title "text_snippet_outlined Dados" at bounding box center [39, 51] width 61 height 6
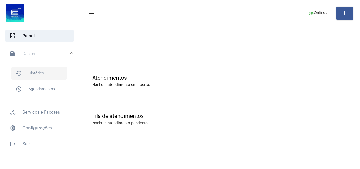
click at [40, 73] on span "history_outlined Histórico" at bounding box center [39, 73] width 56 height 13
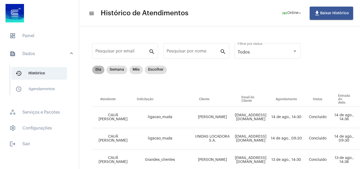
click at [99, 68] on mat-chip "Dia" at bounding box center [98, 70] width 12 height 8
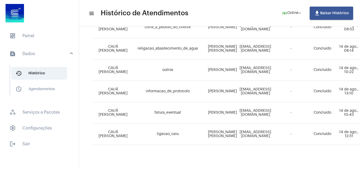
scroll to position [290, 0]
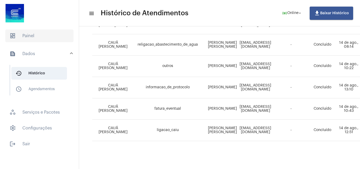
click at [52, 38] on span "dashboard Painel" at bounding box center [39, 36] width 68 height 13
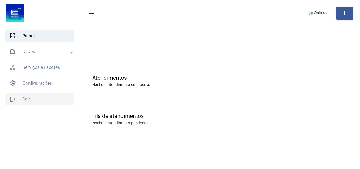
click at [23, 105] on span "logout Sair" at bounding box center [39, 99] width 68 height 13
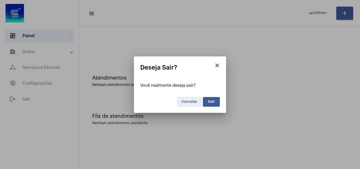
click at [193, 101] on span "Cancelar" at bounding box center [189, 102] width 16 height 4
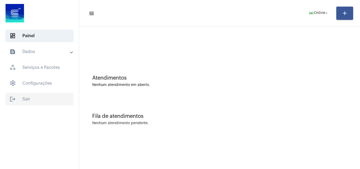
click at [45, 96] on span "logout Sair" at bounding box center [39, 99] width 68 height 13
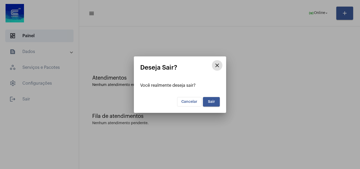
click at [217, 100] on button "Sair" at bounding box center [211, 101] width 17 height 9
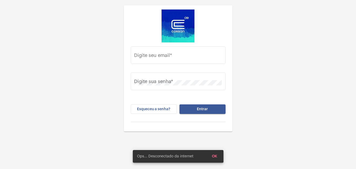
type input "[EMAIL_ADDRESS][PERSON_NAME][DOMAIN_NAME]"
